Goal: Information Seeking & Learning: Compare options

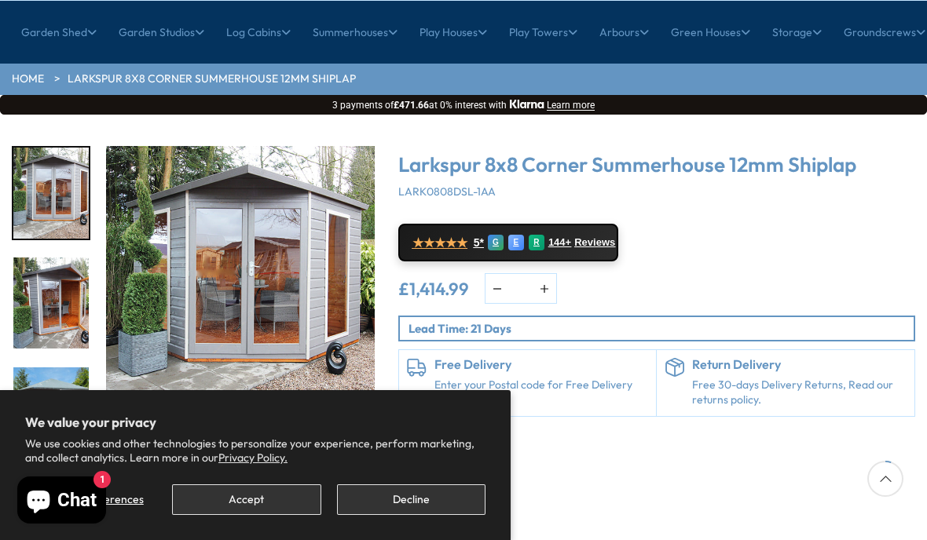
scroll to position [166, 0]
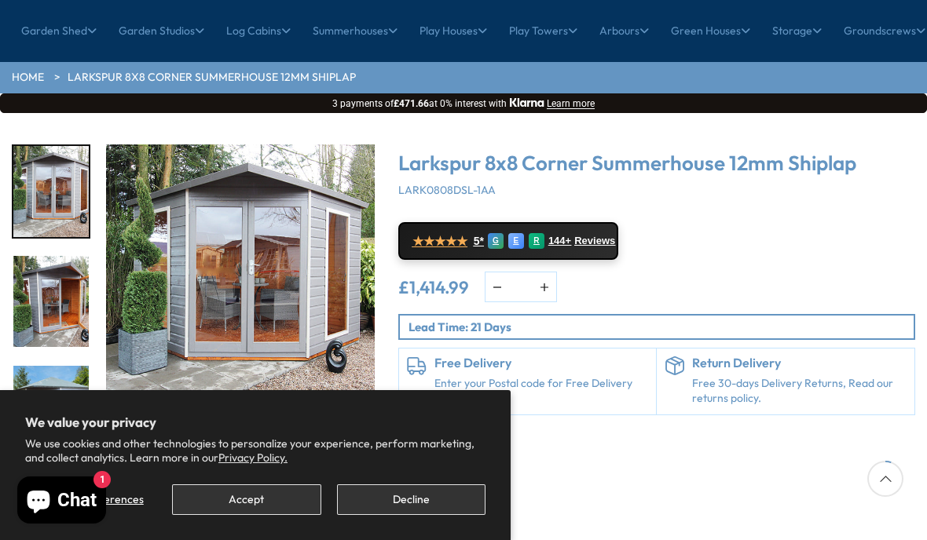
click at [31, 366] on img "3 / 16" at bounding box center [50, 411] width 75 height 91
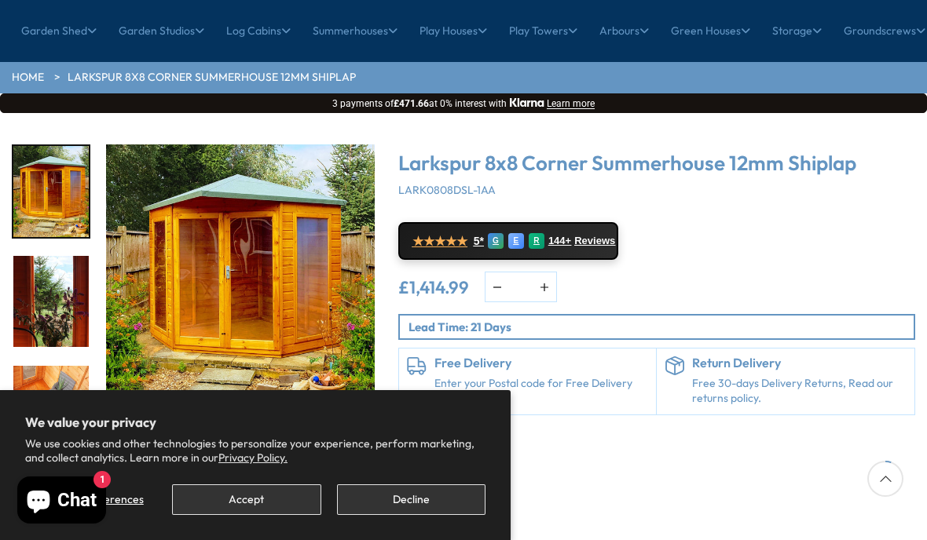
click at [38, 366] on img "6 / 16" at bounding box center [50, 411] width 75 height 91
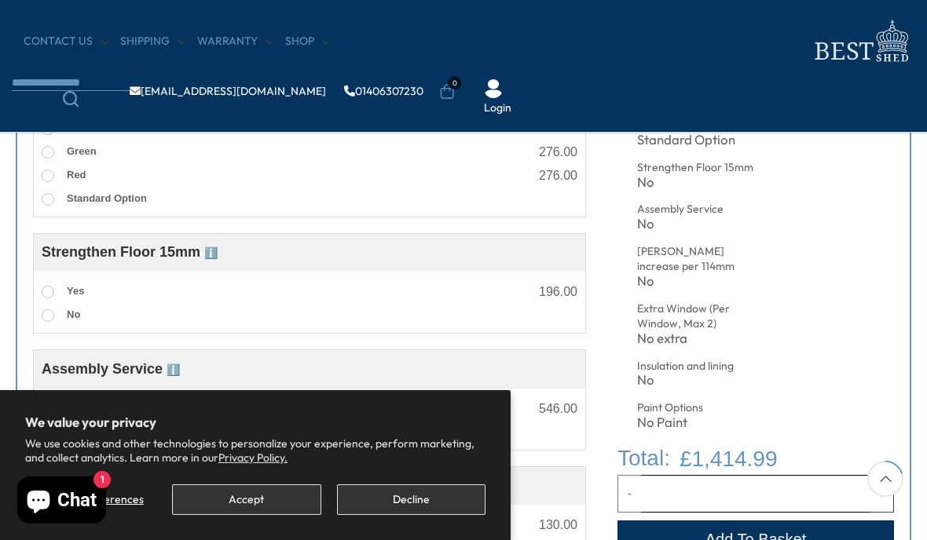
scroll to position [598, 0]
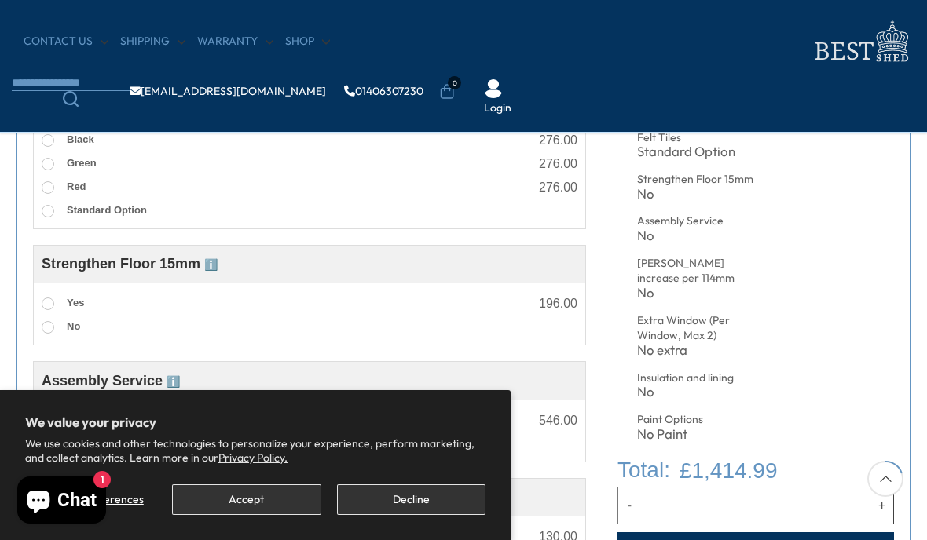
click at [647, 373] on div "Insulation and lining" at bounding box center [701, 379] width 129 height 16
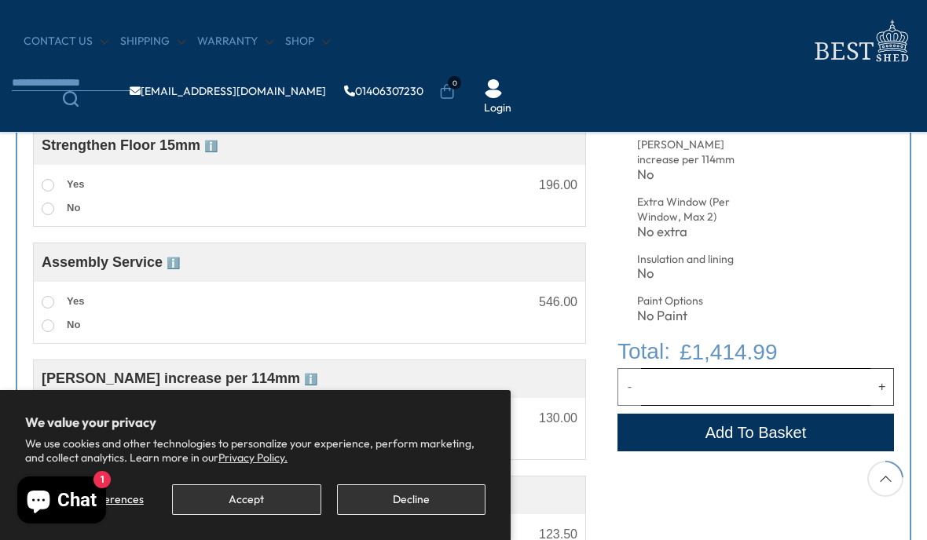
scroll to position [718, 0]
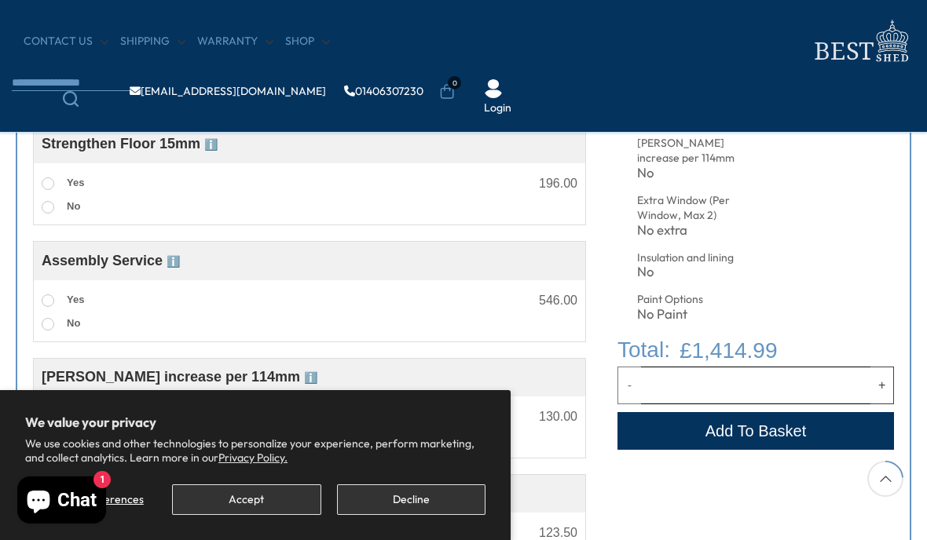
click at [43, 295] on label "Yes" at bounding box center [63, 301] width 42 height 20
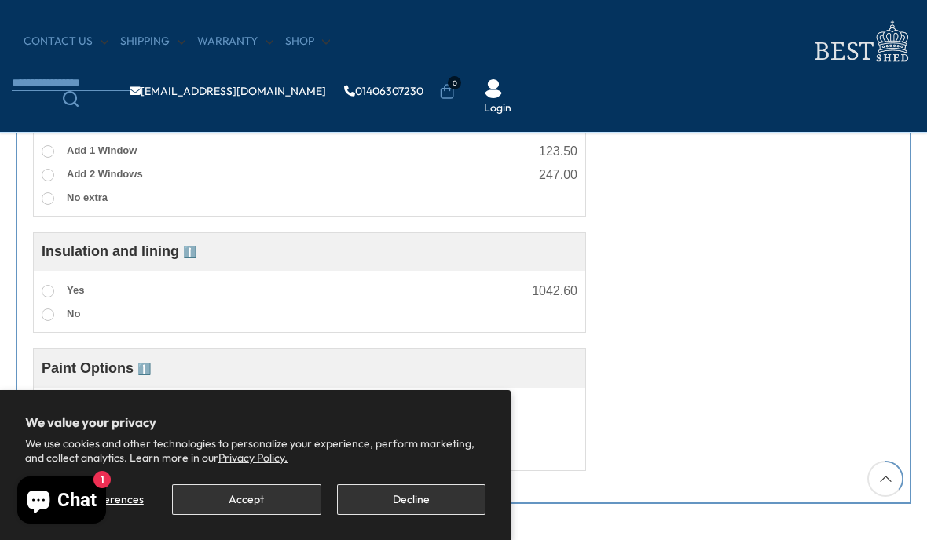
scroll to position [1105, 0]
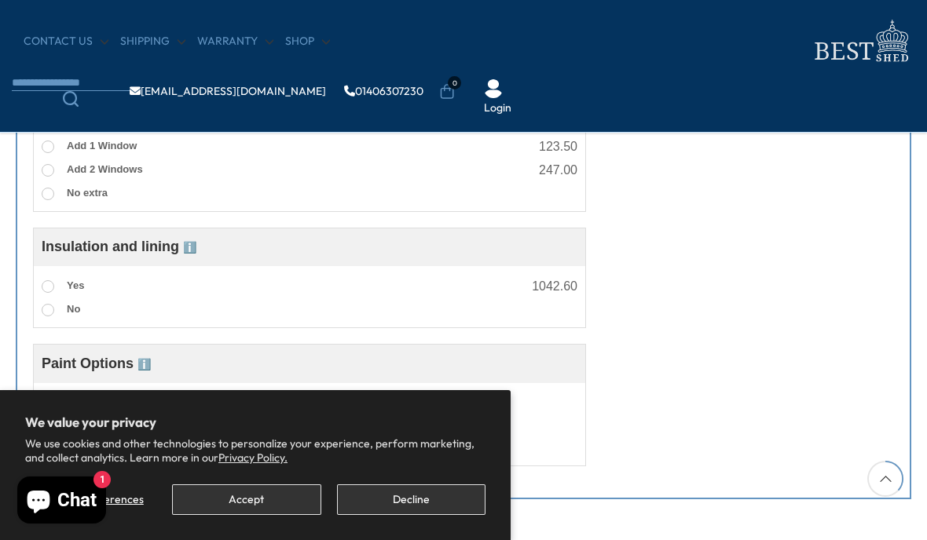
click at [44, 285] on label "Yes" at bounding box center [63, 286] width 42 height 20
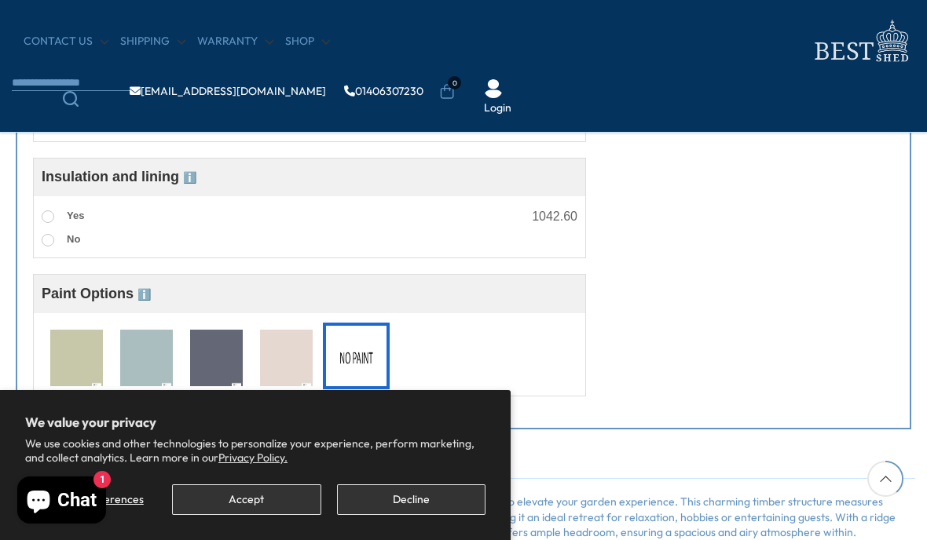
scroll to position [1168, 0]
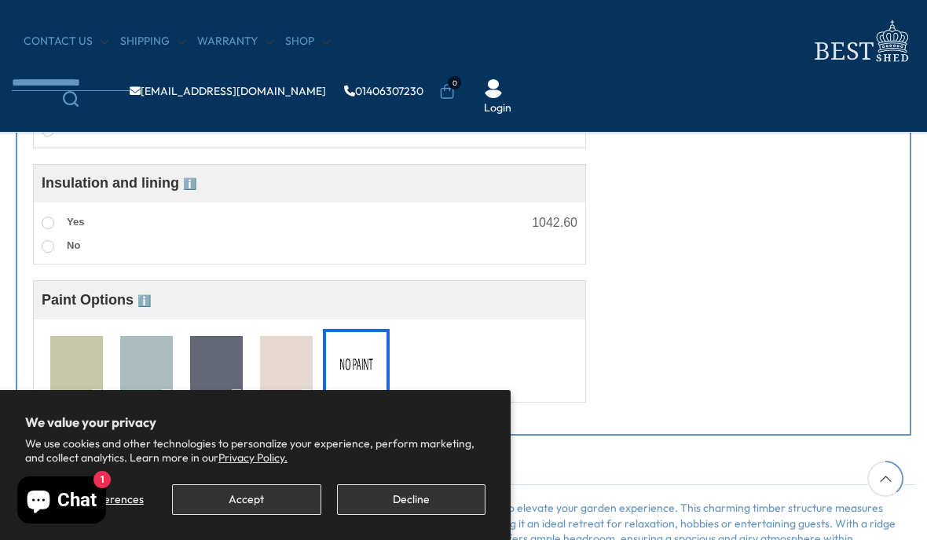
click at [42, 246] on label "No" at bounding box center [61, 246] width 38 height 20
click at [45, 229] on span at bounding box center [48, 223] width 13 height 13
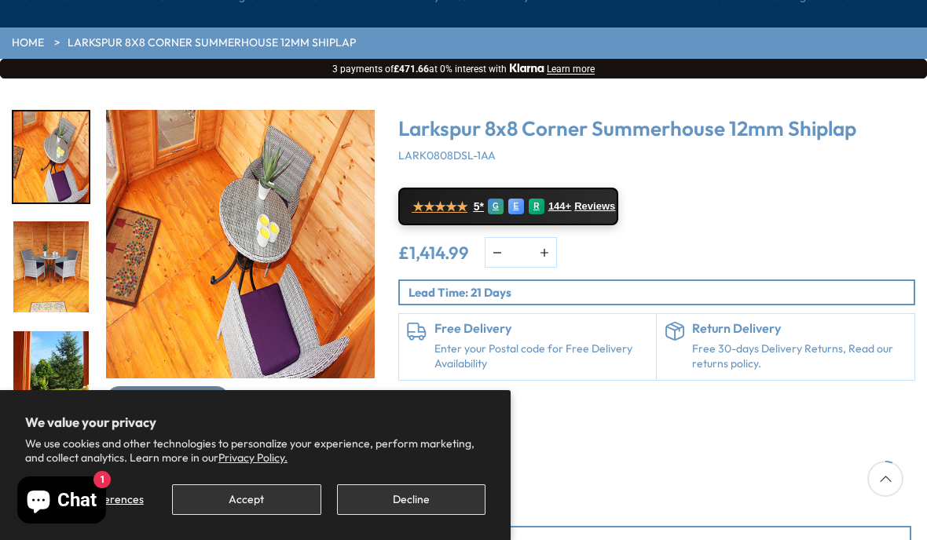
scroll to position [213, 0]
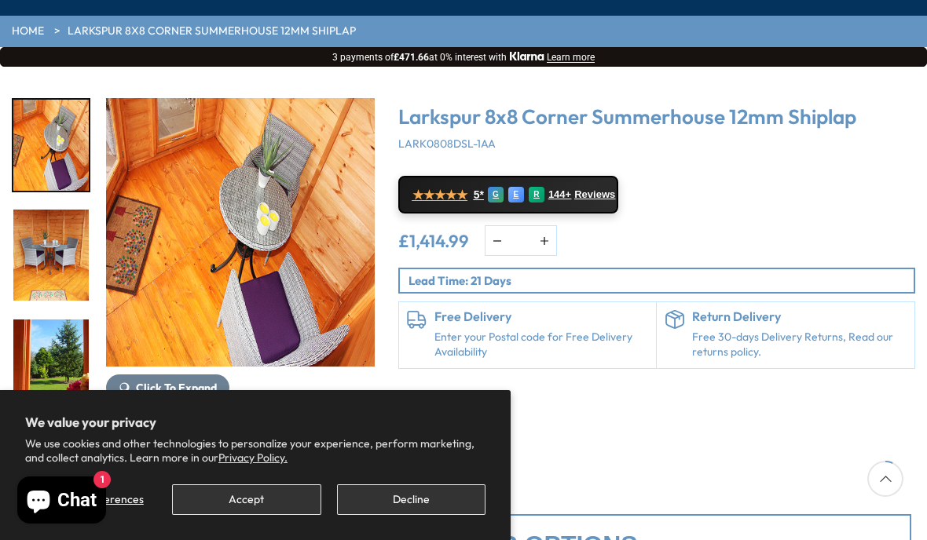
click at [44, 102] on img "6 / 16" at bounding box center [50, 145] width 75 height 91
click at [42, 320] on img "8 / 16" at bounding box center [50, 365] width 75 height 91
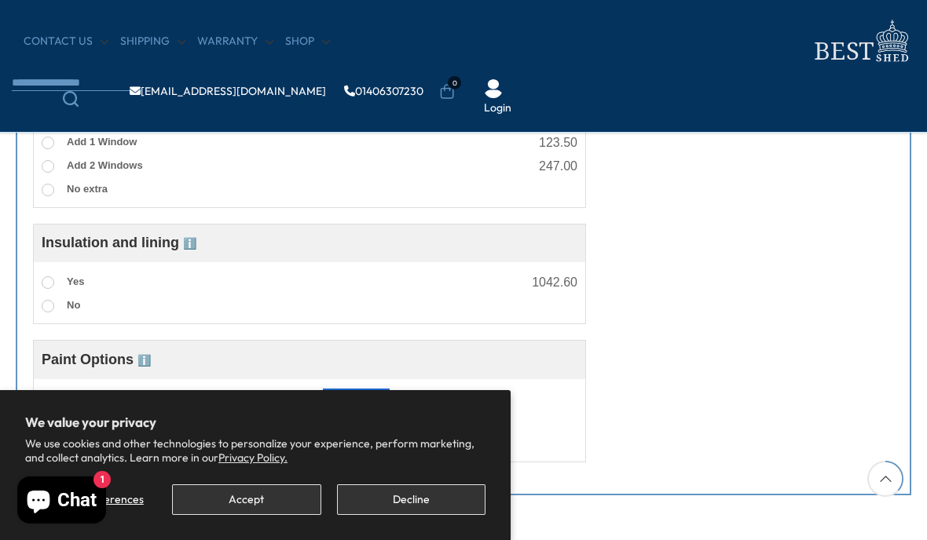
scroll to position [1093, 0]
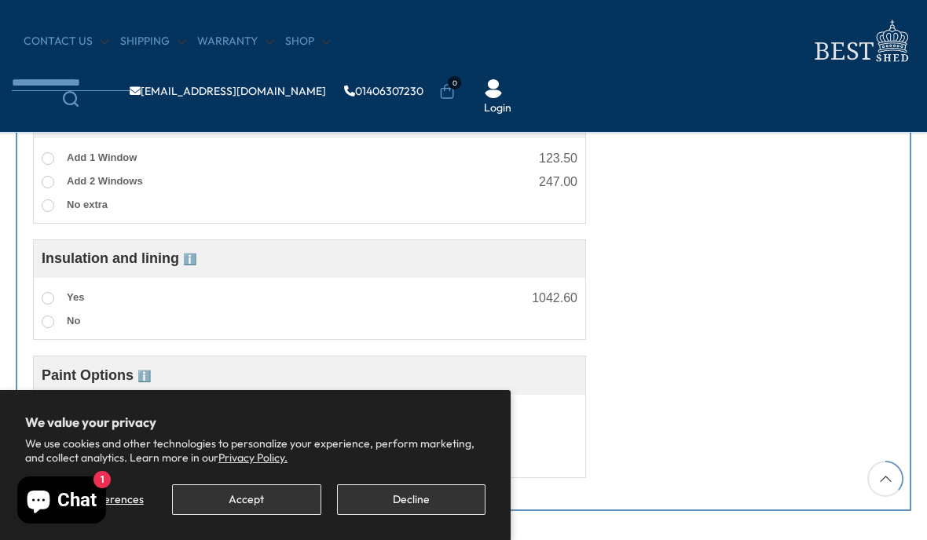
click at [46, 324] on span at bounding box center [48, 322] width 13 height 13
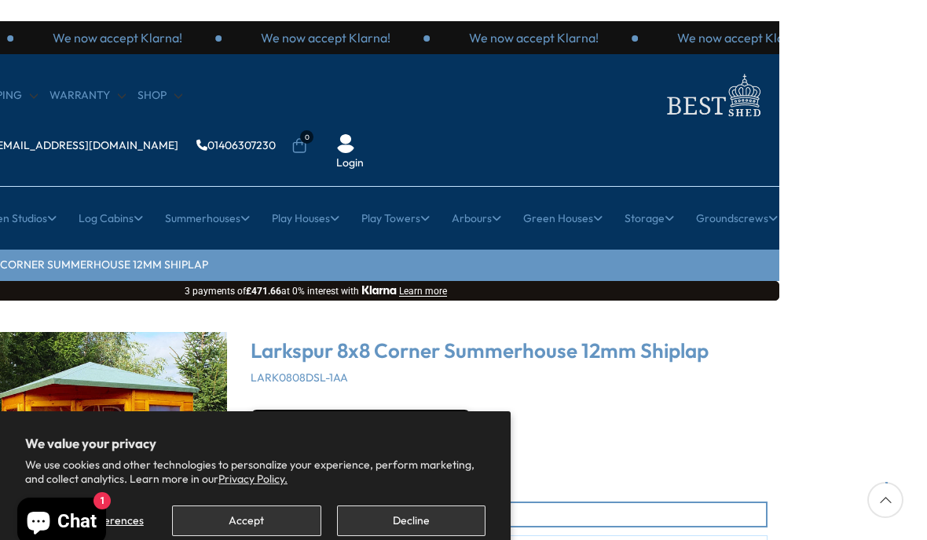
scroll to position [0, 165]
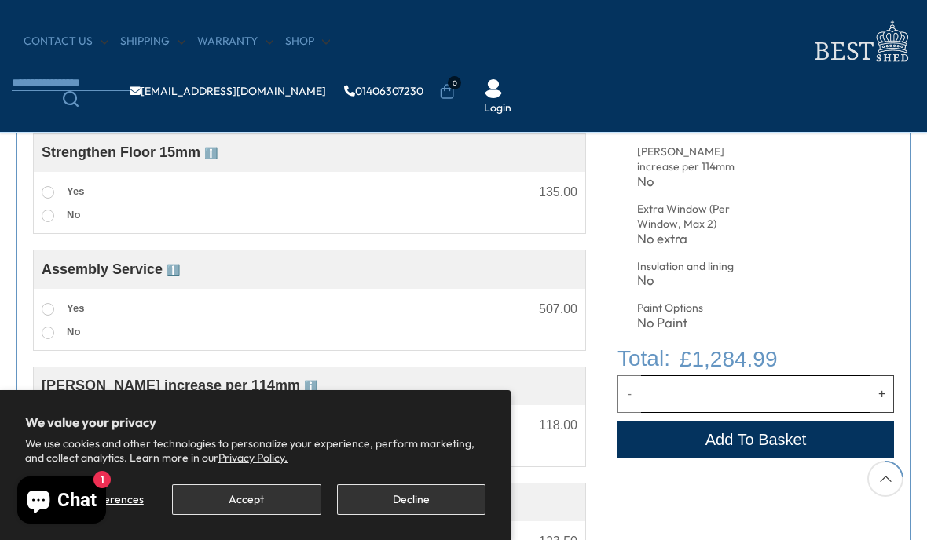
scroll to position [715, 0]
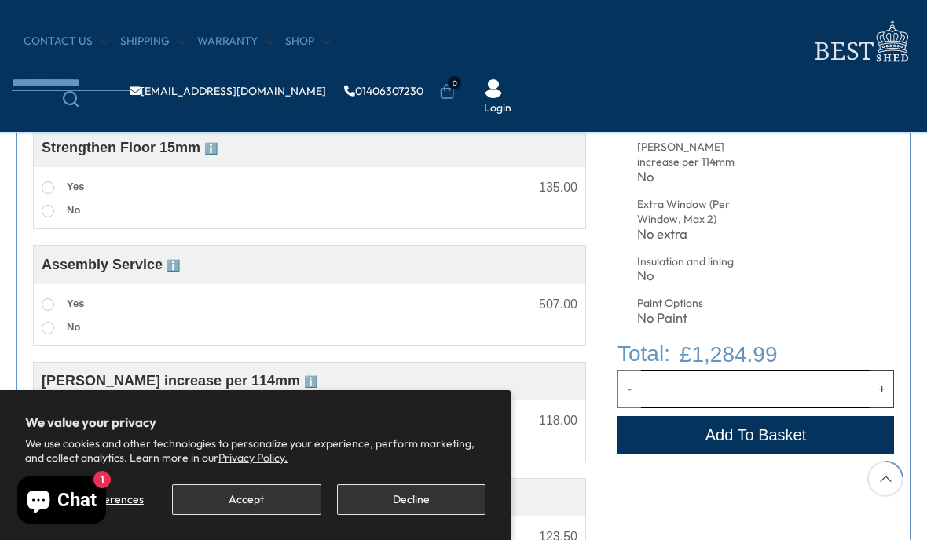
click at [45, 300] on label "Yes" at bounding box center [63, 304] width 42 height 20
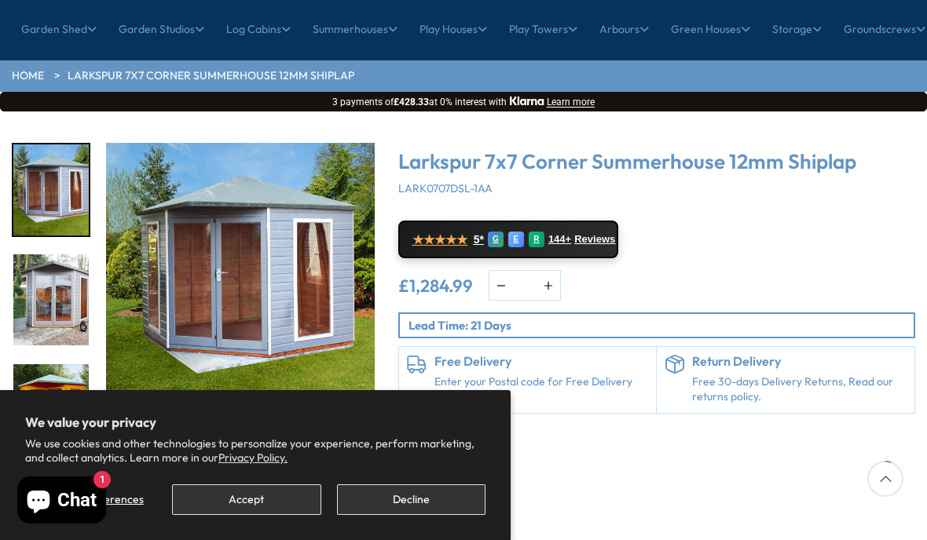
scroll to position [166, 0]
